Goal: Task Accomplishment & Management: Manage account settings

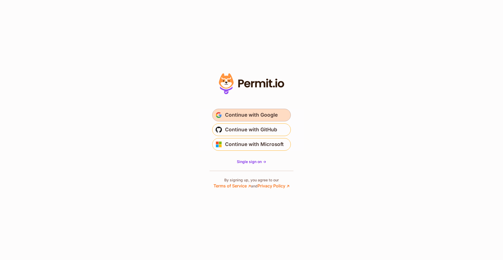
click at [265, 115] on span "Continue with Google" at bounding box center [251, 115] width 53 height 8
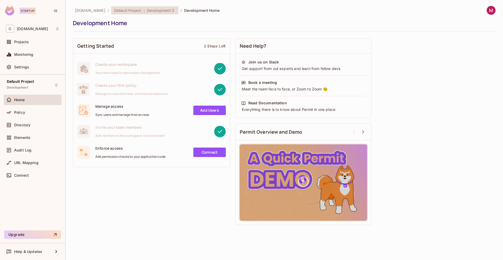
click at [137, 12] on span "Default Project" at bounding box center [127, 10] width 27 height 5
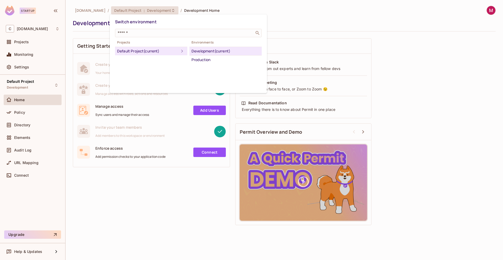
click at [207, 51] on div "Development (current)" at bounding box center [226, 51] width 68 height 6
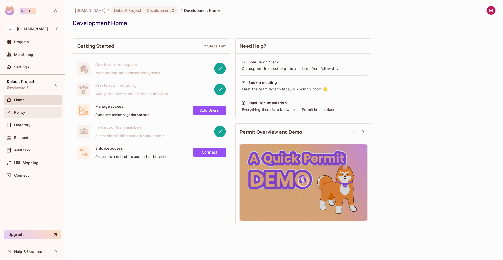
click at [19, 115] on div "Policy" at bounding box center [33, 112] width 54 height 6
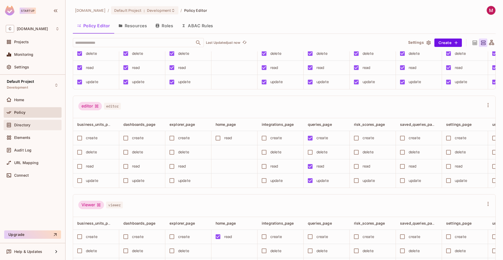
scroll to position [3, 0]
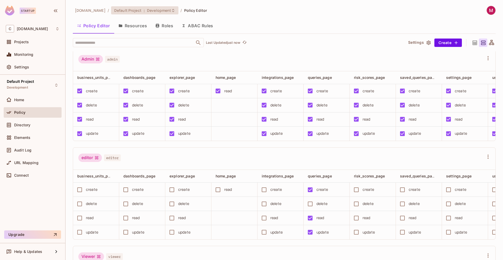
click at [148, 9] on span "Development" at bounding box center [159, 10] width 24 height 5
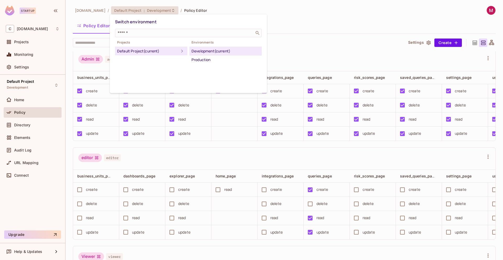
click at [198, 58] on div "Production" at bounding box center [226, 60] width 68 height 6
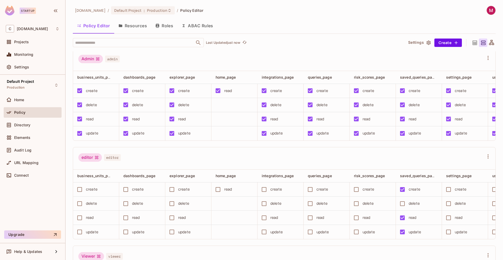
scroll to position [0, 0]
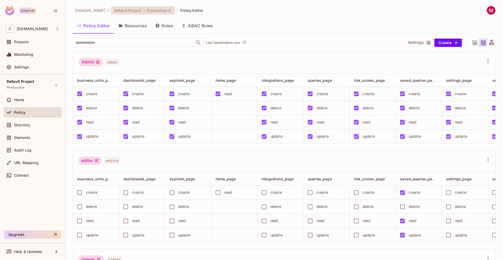
click at [135, 11] on span "Default Project" at bounding box center [127, 10] width 27 height 5
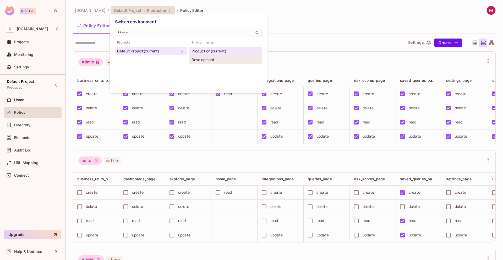
click at [204, 61] on div "Development" at bounding box center [226, 60] width 68 height 6
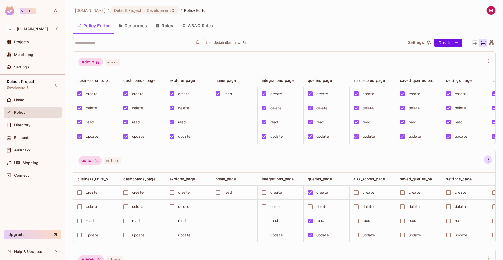
click at [485, 163] on icon "button" at bounding box center [488, 159] width 6 height 6
click at [452, 230] on div "Delete Role" at bounding box center [452, 230] width 20 height 5
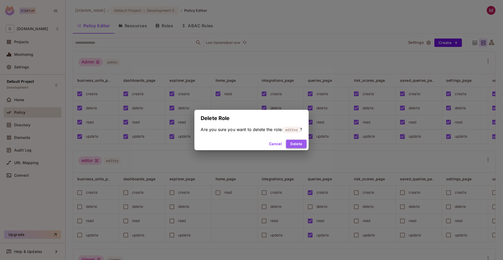
click at [300, 145] on button "Delete" at bounding box center [296, 144] width 20 height 8
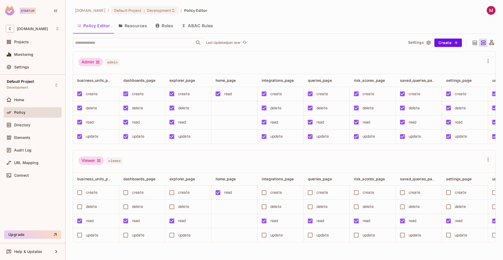
click at [138, 25] on button "Resources" at bounding box center [132, 25] width 37 height 13
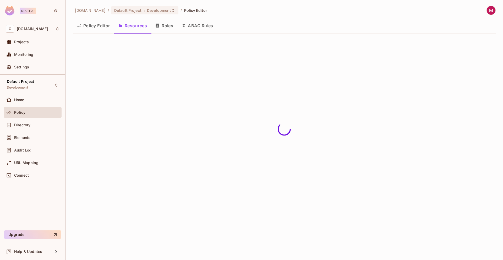
click at [157, 25] on icon "button" at bounding box center [157, 26] width 3 height 4
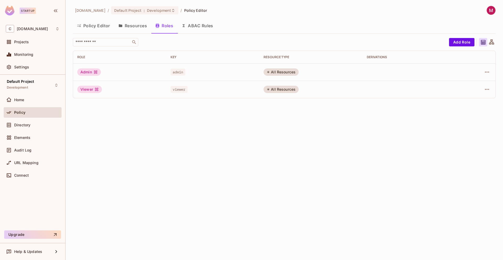
click at [89, 28] on button "Policy Editor" at bounding box center [93, 25] width 41 height 13
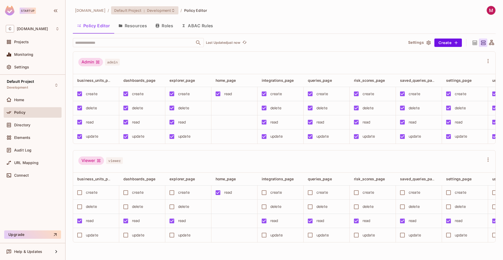
click at [158, 8] on span "Development" at bounding box center [159, 10] width 24 height 5
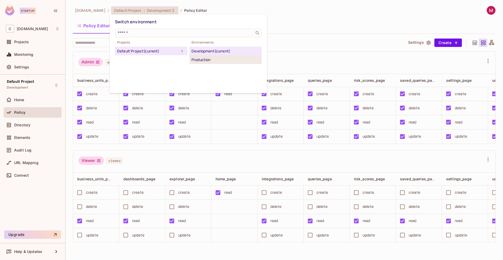
click at [196, 62] on div "Production" at bounding box center [226, 60] width 68 height 6
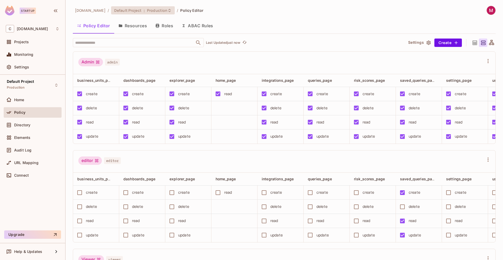
click at [140, 10] on div "Default Project : Production" at bounding box center [139, 10] width 51 height 5
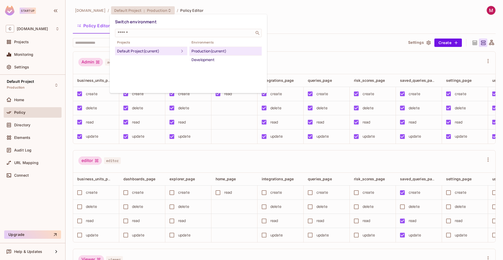
click at [140, 13] on div at bounding box center [251, 130] width 503 height 260
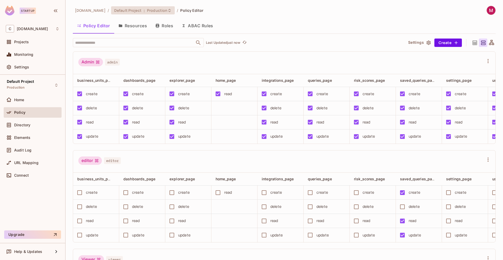
click at [143, 12] on span ":" at bounding box center [144, 10] width 2 height 4
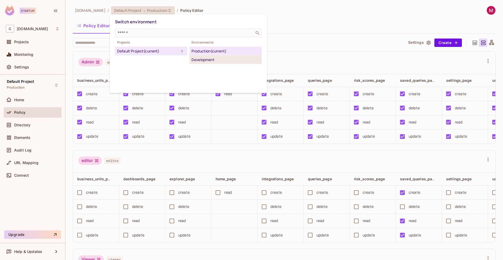
click at [202, 58] on div "Development" at bounding box center [226, 60] width 68 height 6
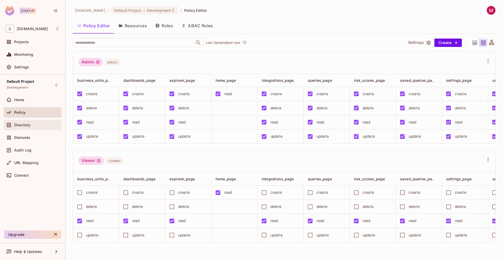
click at [24, 125] on span "Directory" at bounding box center [22, 125] width 16 height 4
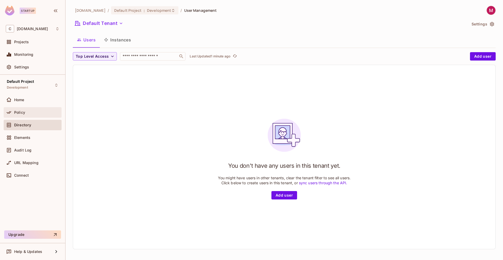
click at [32, 116] on div "Policy" at bounding box center [33, 112] width 58 height 10
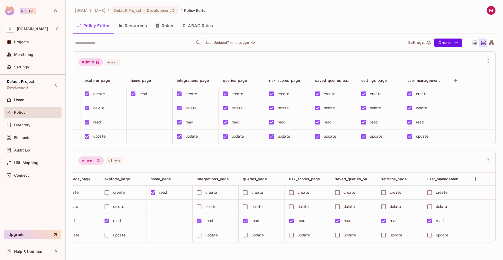
scroll to position [0, 93]
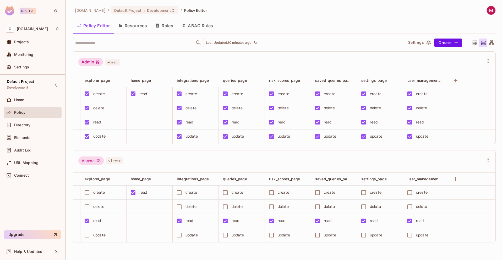
click at [167, 26] on button "Roles" at bounding box center [164, 25] width 26 height 13
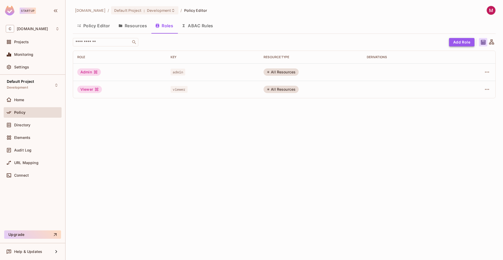
click at [465, 44] on button "Add Role" at bounding box center [461, 42] width 25 height 8
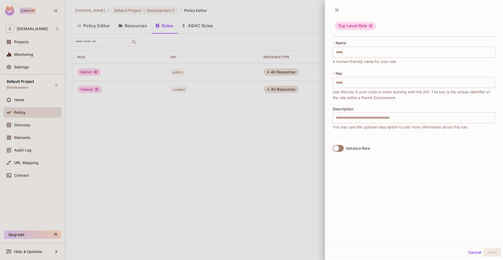
click at [349, 150] on div "Instance Role" at bounding box center [358, 148] width 24 height 4
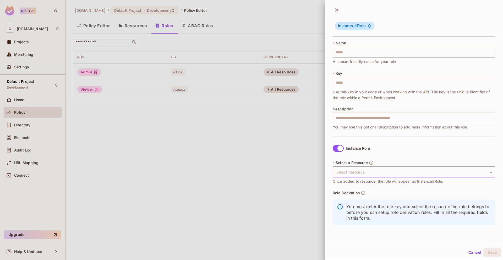
click at [361, 171] on body "Startup C cyclops.security Projects Monitoring Settings Default Project Develop…" at bounding box center [251, 130] width 503 height 260
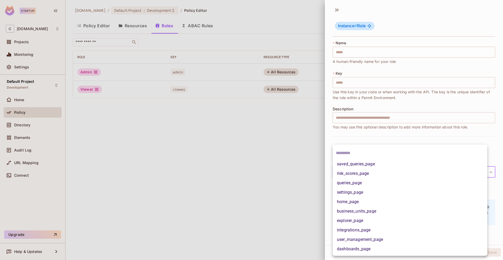
click at [377, 138] on div at bounding box center [251, 130] width 503 height 260
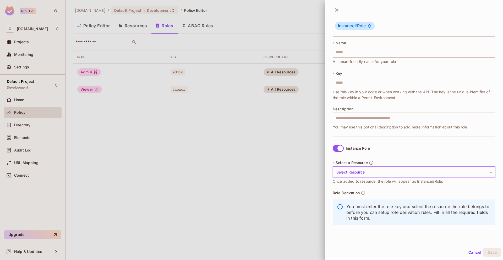
click at [361, 170] on body "Startup C cyclops.security Projects Monitoring Settings Default Project Develop…" at bounding box center [251, 130] width 503 height 260
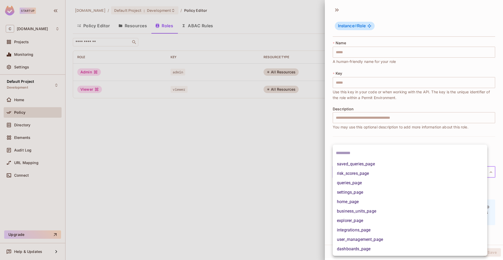
click at [363, 136] on div at bounding box center [251, 130] width 503 height 260
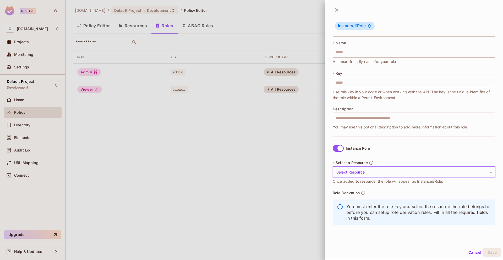
click at [386, 168] on body "Startup C cyclops.security Projects Monitoring Settings Default Project Develop…" at bounding box center [251, 130] width 503 height 260
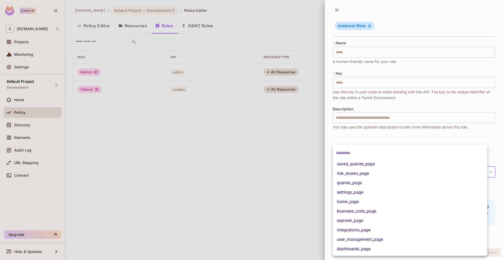
click at [384, 170] on li "risk_scores_page" at bounding box center [410, 173] width 155 height 9
type input "**********"
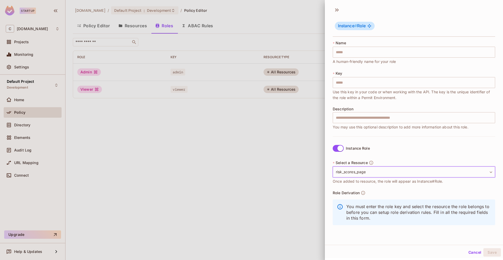
click at [467, 255] on button "Cancel" at bounding box center [475, 252] width 17 height 8
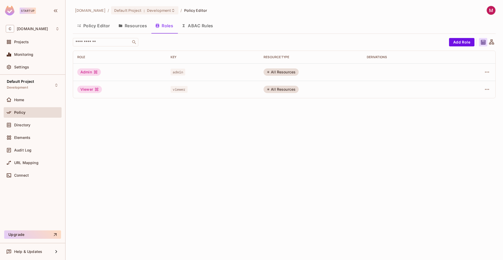
click at [135, 28] on button "Resources" at bounding box center [132, 25] width 37 height 13
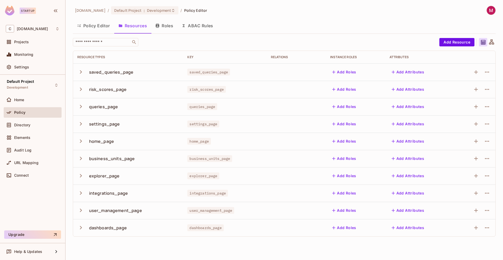
drag, startPoint x: 128, startPoint y: 79, endPoint x: 93, endPoint y: 76, distance: 35.2
click at [93, 76] on td "saved_queries_page" at bounding box center [128, 71] width 110 height 17
click at [99, 26] on button "Policy Editor" at bounding box center [93, 25] width 41 height 13
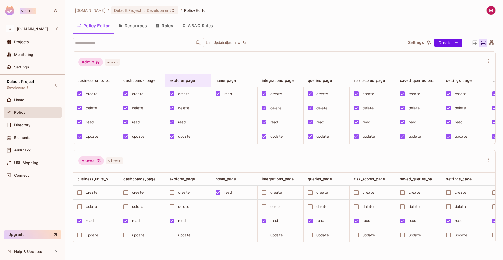
click at [179, 81] on span "explorer_page" at bounding box center [182, 80] width 25 height 4
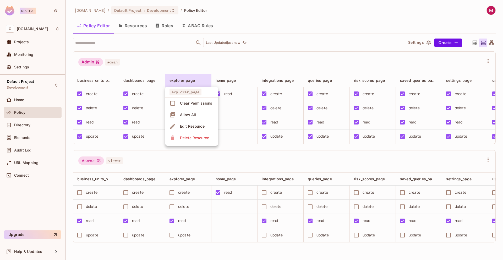
click at [193, 61] on div at bounding box center [251, 130] width 503 height 260
